Goal: Information Seeking & Learning: Find specific fact

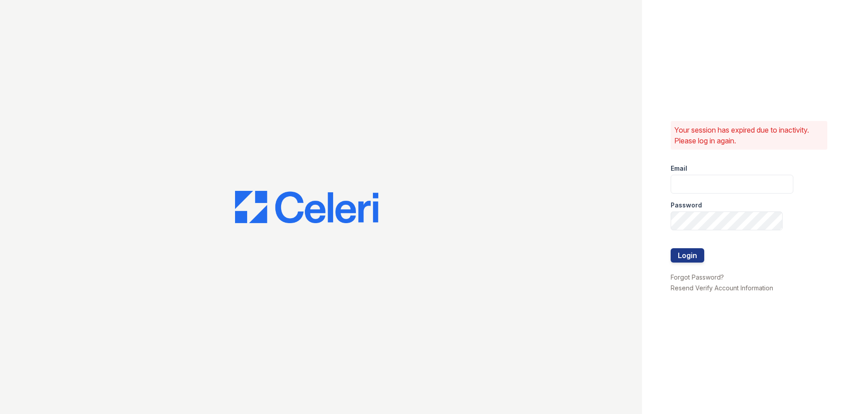
drag, startPoint x: 733, startPoint y: 173, endPoint x: 732, endPoint y: 180, distance: 6.3
click at [733, 173] on div "Email" at bounding box center [732, 166] width 123 height 18
click at [733, 187] on input "email" at bounding box center [732, 184] width 123 height 19
type input "renewtowneoaks@trinity-pm.com"
click at [685, 261] on button "Login" at bounding box center [688, 255] width 34 height 14
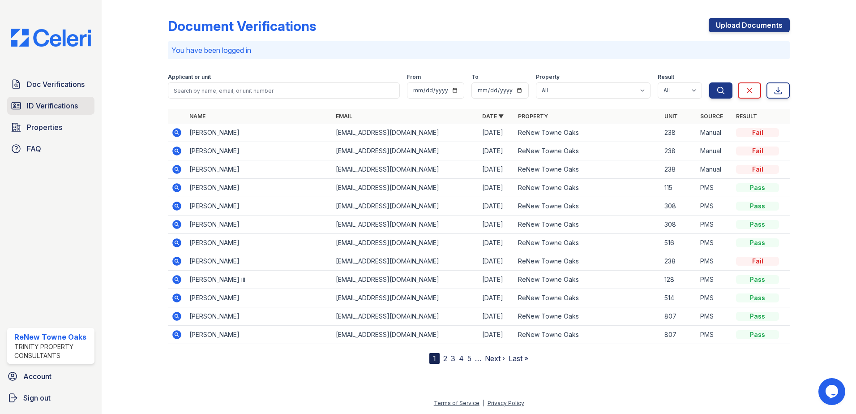
click at [77, 104] on span "ID Verifications" at bounding box center [52, 105] width 51 height 11
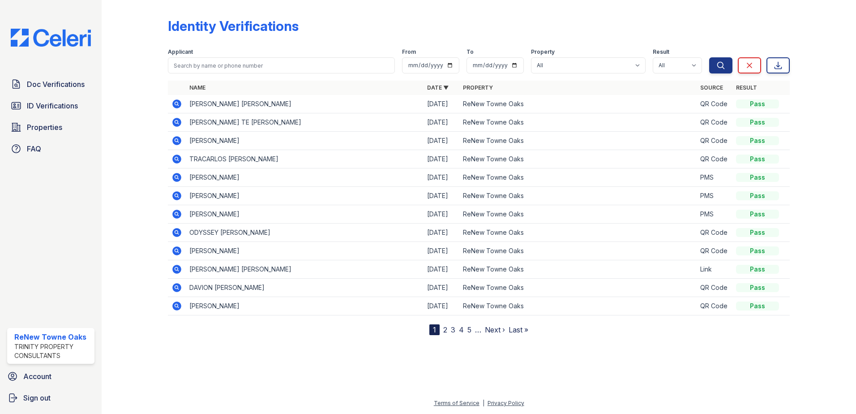
click at [178, 158] on icon at bounding box center [176, 159] width 11 height 11
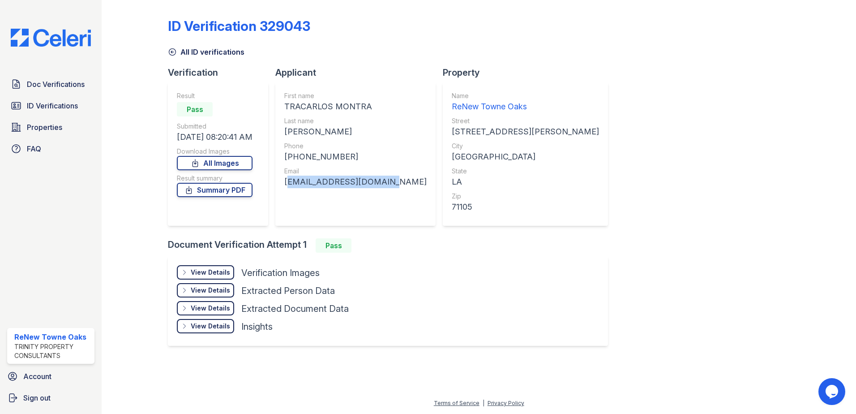
drag, startPoint x: 377, startPoint y: 183, endPoint x: 285, endPoint y: 188, distance: 91.9
click at [285, 188] on div "First name TRACARLOS MONTRA Last name JONES Phone +13187629993 Email tracarlosj…" at bounding box center [355, 153] width 160 height 143
copy div "tracarlosj62@gmail.com"
click at [55, 103] on span "ID Verifications" at bounding box center [52, 105] width 51 height 11
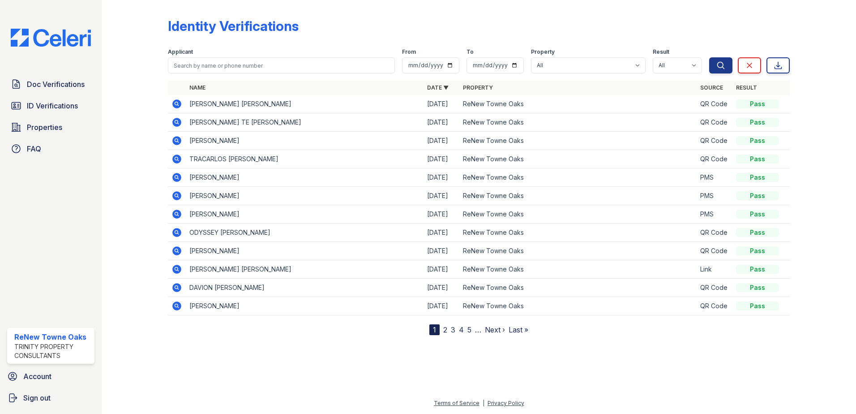
click at [446, 330] on link "2" at bounding box center [445, 329] width 4 height 9
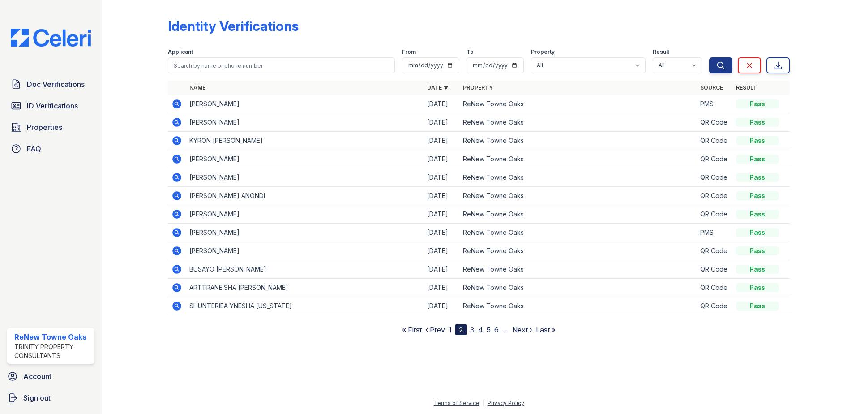
click at [471, 327] on link "3" at bounding box center [472, 329] width 4 height 9
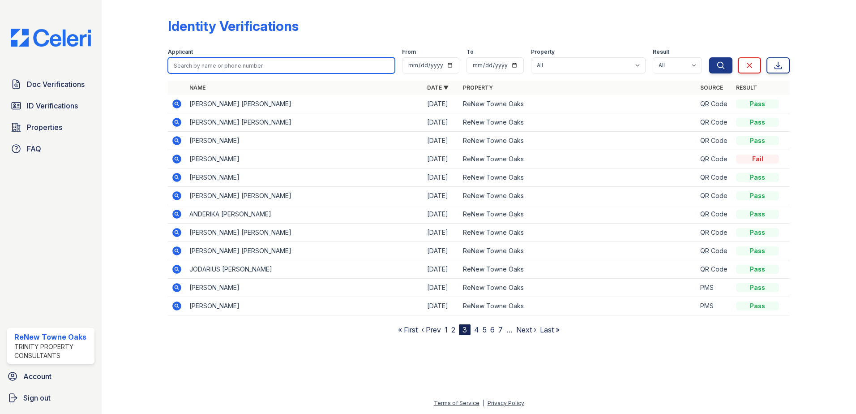
click at [271, 67] on input "search" at bounding box center [281, 65] width 227 height 16
type input "jackson"
click at [709, 57] on button "Search" at bounding box center [720, 65] width 23 height 16
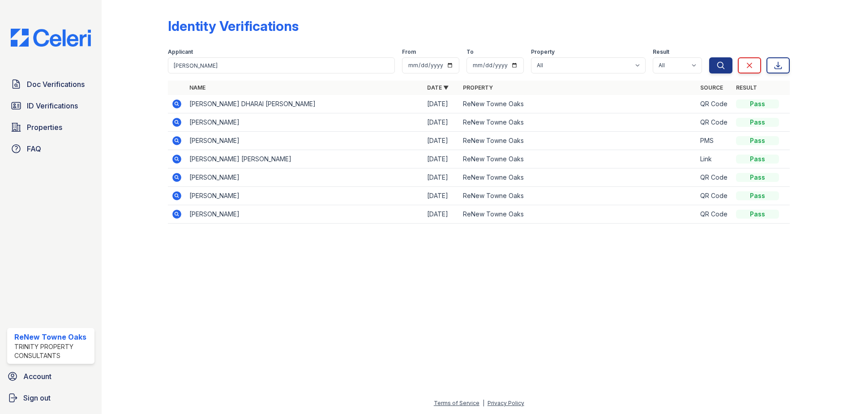
click at [173, 101] on icon at bounding box center [176, 103] width 11 height 11
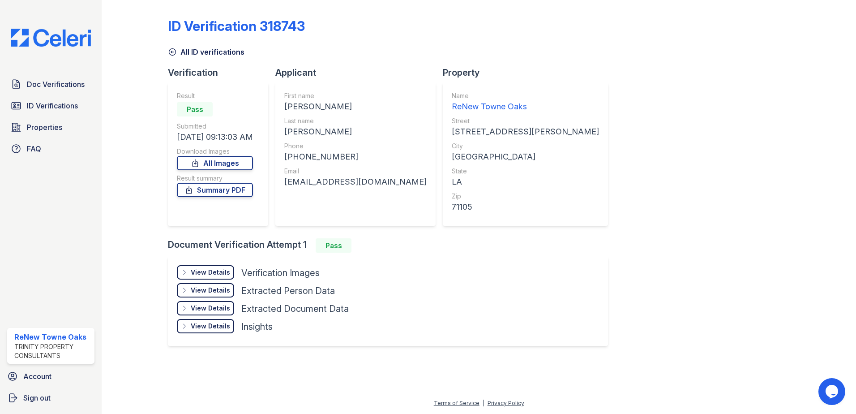
drag, startPoint x: 407, startPoint y: 181, endPoint x: 286, endPoint y: 182, distance: 121.8
click at [286, 182] on div "[EMAIL_ADDRESS][DOMAIN_NAME]" at bounding box center [355, 181] width 142 height 13
copy div "[EMAIL_ADDRESS][DOMAIN_NAME]"
drag, startPoint x: 372, startPoint y: 157, endPoint x: 329, endPoint y: 158, distance: 42.6
click at [371, 157] on div "[PHONE_NUMBER]" at bounding box center [355, 156] width 142 height 13
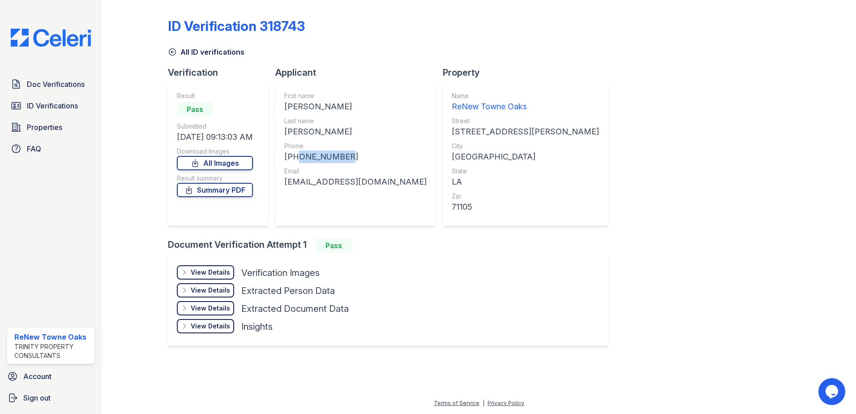
drag, startPoint x: 348, startPoint y: 155, endPoint x: 295, endPoint y: 159, distance: 52.6
click at [295, 159] on div "[PHONE_NUMBER]" at bounding box center [355, 156] width 142 height 13
copy div "8139240622"
click at [318, 115] on div "First name [PERSON_NAME][GEOGRAPHIC_DATA] Last name [PERSON_NAME] Phone [PHONE_…" at bounding box center [355, 153] width 142 height 125
drag, startPoint x: 763, startPoint y: 42, endPoint x: 810, endPoint y: 9, distance: 57.5
